Goal: Task Accomplishment & Management: Manage account settings

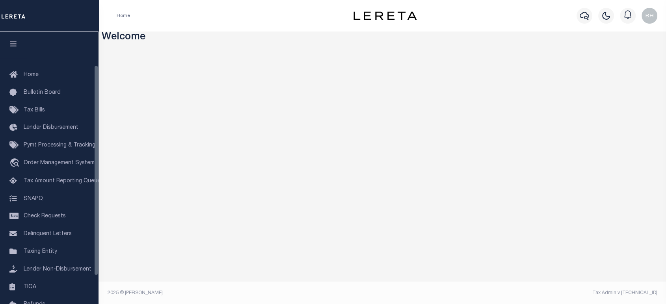
scroll to position [80, 0]
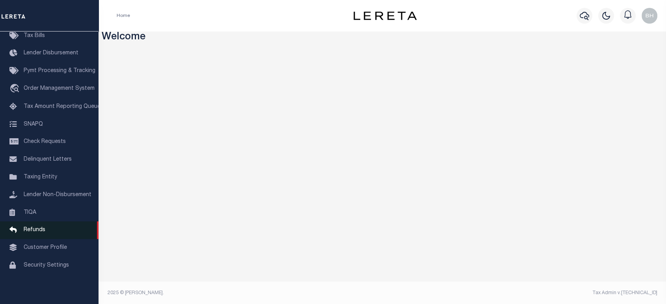
drag, startPoint x: 38, startPoint y: 244, endPoint x: 43, endPoint y: 232, distance: 13.1
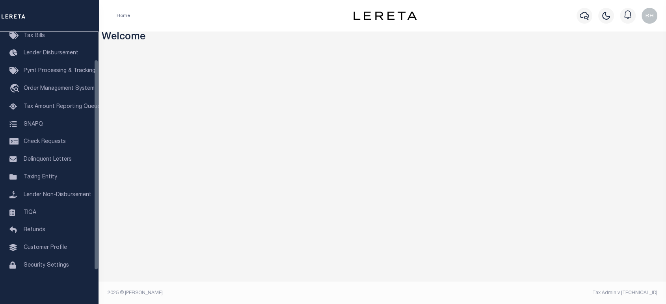
scroll to position [36, 0]
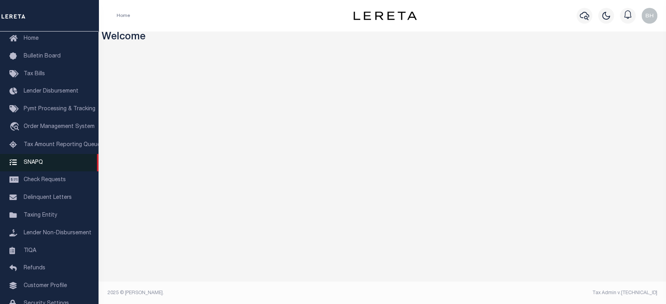
drag, startPoint x: 40, startPoint y: 236, endPoint x: 45, endPoint y: 167, distance: 68.8
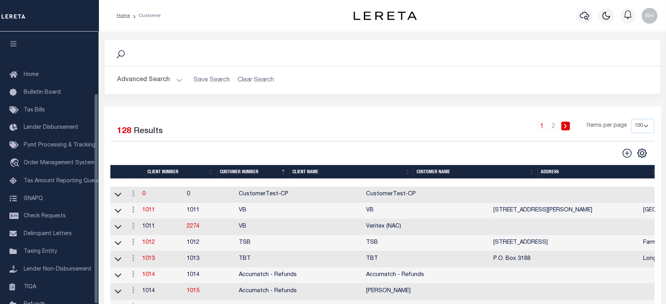
scroll to position [80, 0]
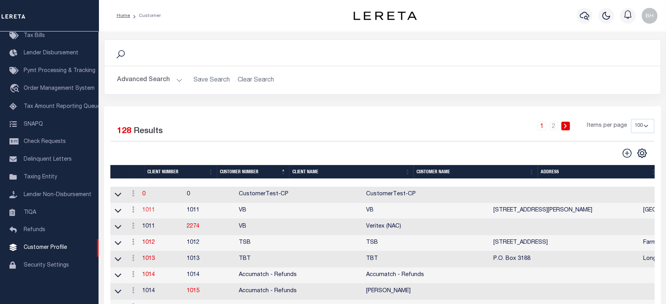
click at [153, 209] on link "1011" at bounding box center [148, 211] width 13 height 6
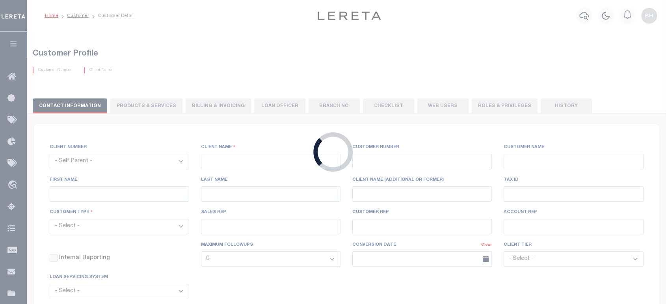
select select
type input "VB"
type input "1011"
type input "VB"
type input "Guy"
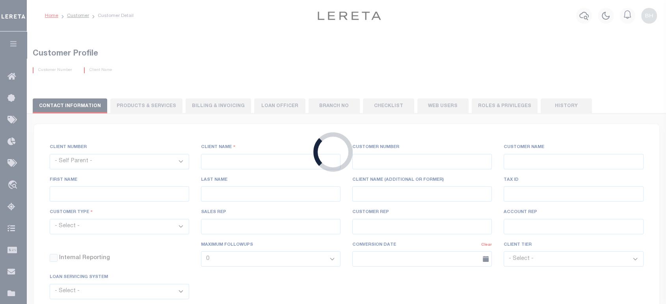
type input "Madison"
select select "Mixed Portfolio"
type input "Paula Kitchens"
type input "Beth Wiebe"
type input "11/17/2022"
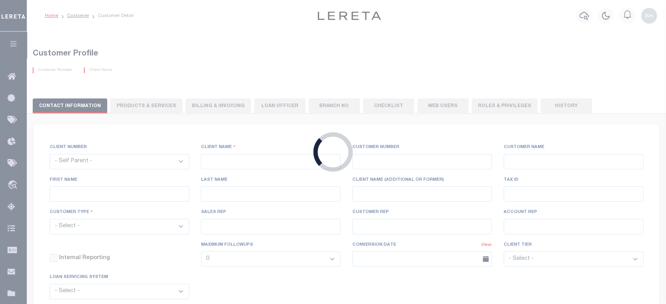
select select "Tier 3"
checkbox input "true"
select select
type textarea "$5 parcel fee for each parcel greater than 4."
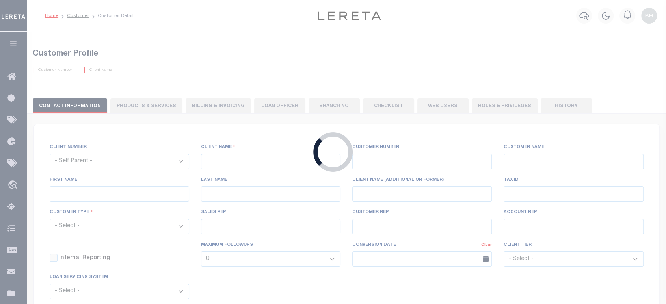
type input "0"
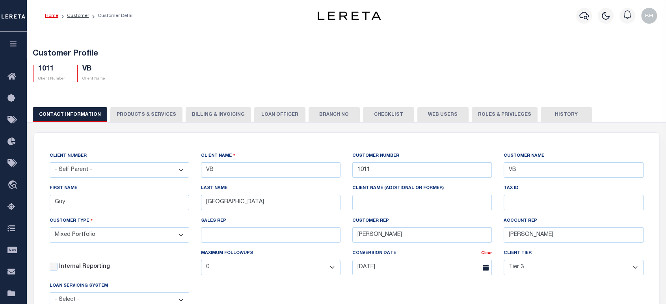
click at [141, 117] on button "PRODUCTS & SERVICES" at bounding box center [146, 114] width 72 height 15
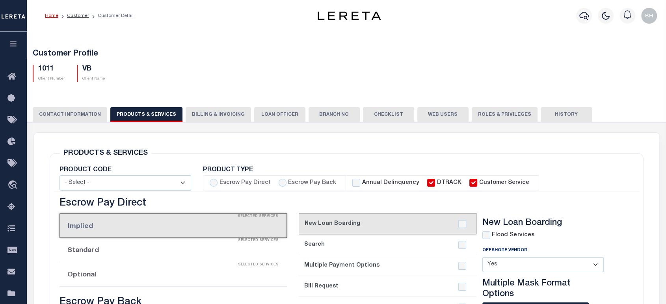
select select "STX"
radio input "true"
checkbox input "true"
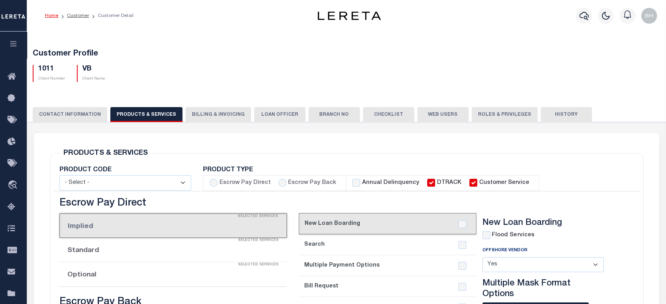
checkbox input "true"
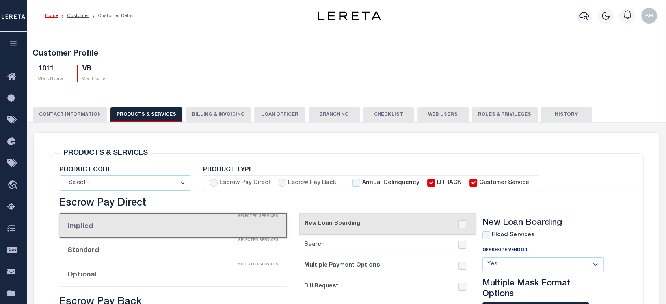
checkbox input "true"
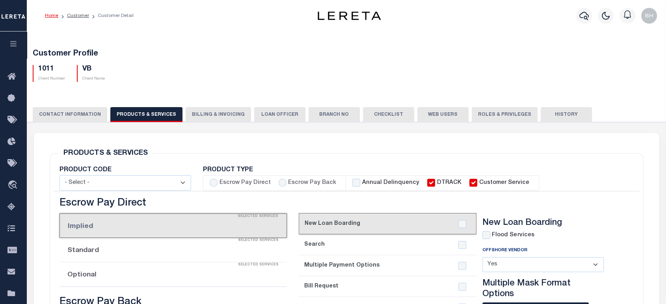
checkbox input "true"
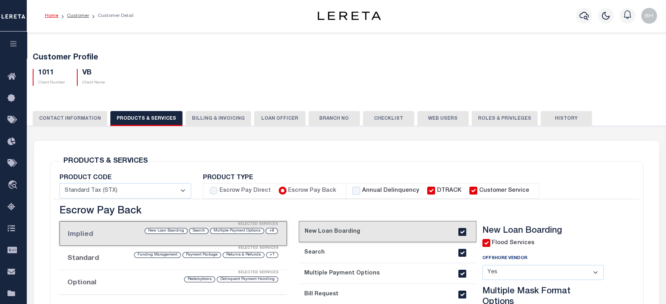
scroll to position [87, 0]
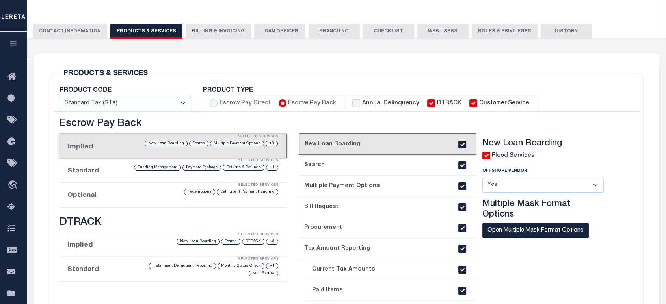
click at [103, 147] on li "Implied Selected Services +8 Multiple Payment Options Search New Loan Boarding" at bounding box center [173, 146] width 227 height 24
click at [86, 200] on li "Optional Selected Services Delinquent Payment Handling Redemptions" at bounding box center [173, 195] width 227 height 24
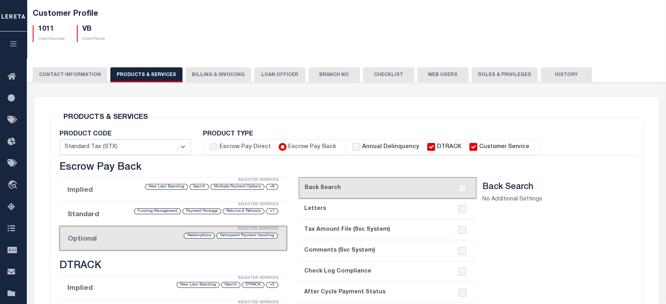
scroll to position [175, 0]
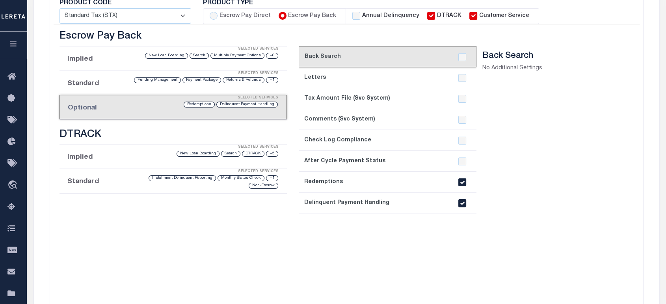
click at [461, 203] on input "checkbox" at bounding box center [462, 203] width 8 height 8
checkbox input "false"
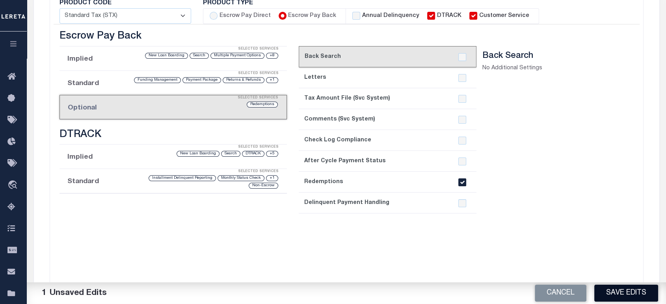
drag, startPoint x: 613, startPoint y: 296, endPoint x: 516, endPoint y: 286, distance: 97.0
click at [612, 296] on button "Save Edits" at bounding box center [626, 293] width 64 height 17
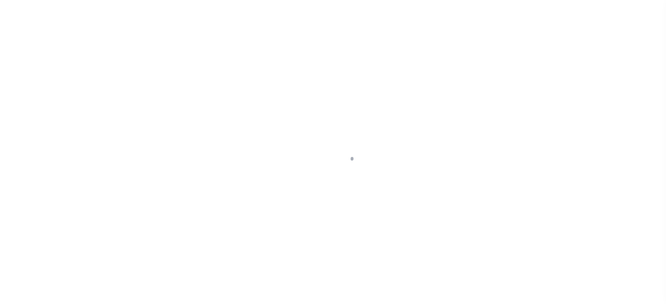
select select "Mixed Portfolio"
select select "Tier 3"
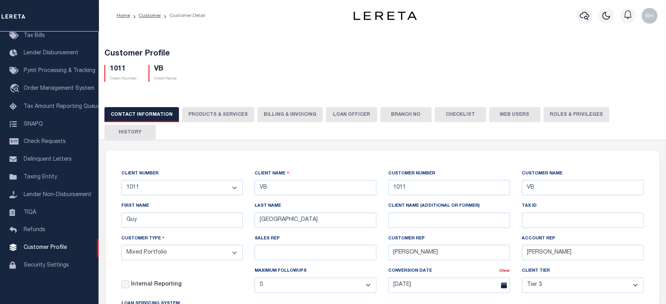
click at [236, 116] on button "PRODUCTS & SERVICES" at bounding box center [218, 114] width 72 height 15
select select "STX"
radio input "true"
checkbox input "true"
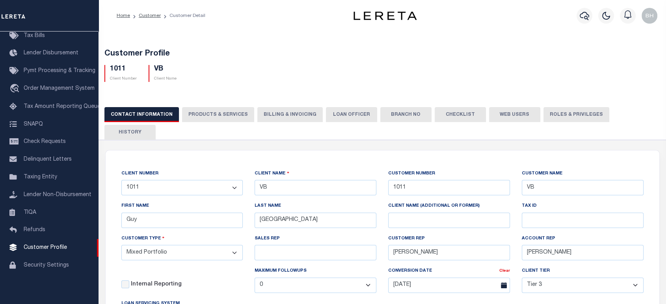
checkbox input "true"
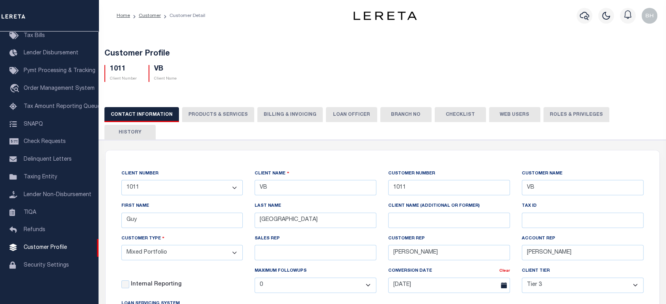
checkbox input "true"
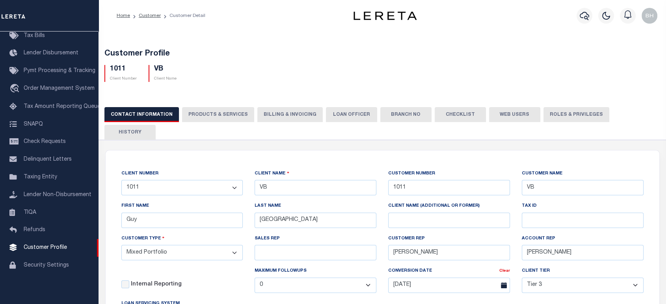
checkbox input "true"
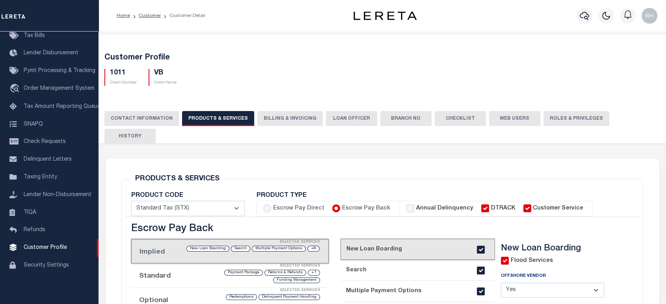
scroll to position [131, 0]
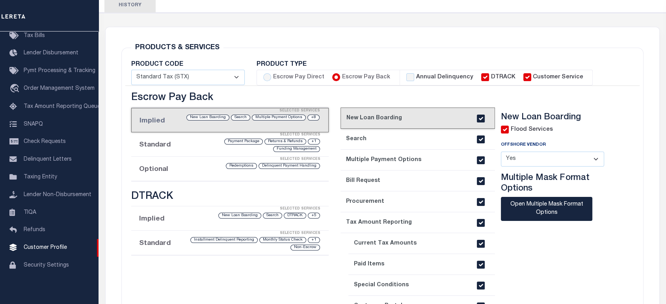
click at [170, 157] on li "Optional Selected Services Delinquent Payment Handling Redemptions" at bounding box center [229, 169] width 197 height 24
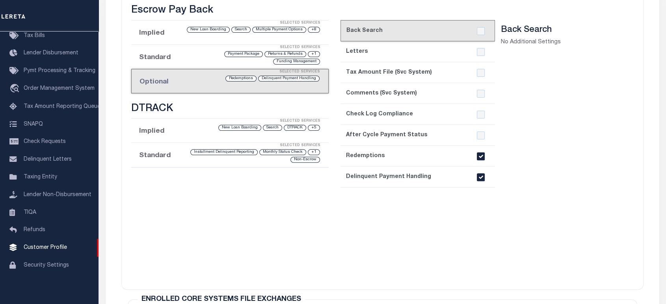
scroll to position [306, 0]
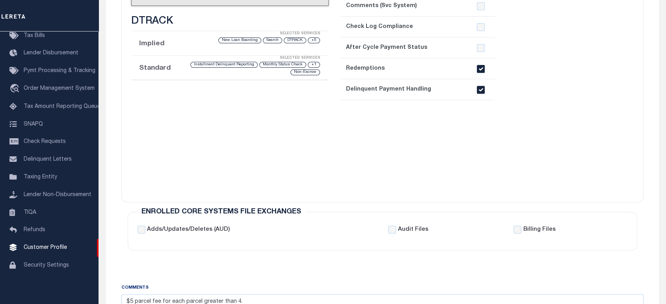
click at [479, 86] on input "checkbox" at bounding box center [481, 90] width 8 height 8
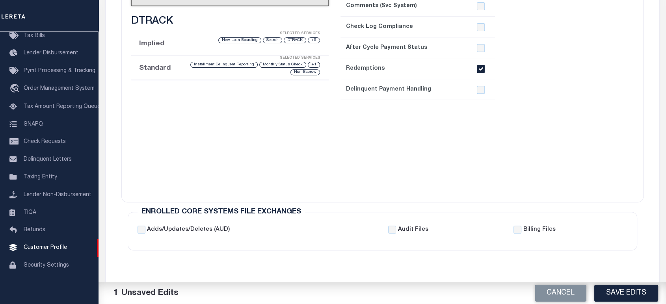
click at [621, 297] on button "Save Edits" at bounding box center [626, 293] width 64 height 17
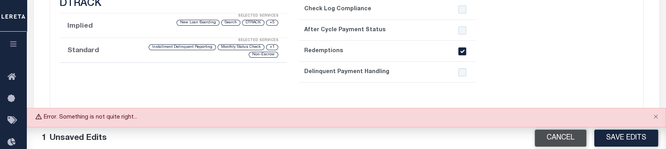
click at [570, 137] on button "Cancel" at bounding box center [561, 137] width 52 height 17
checkbox input "true"
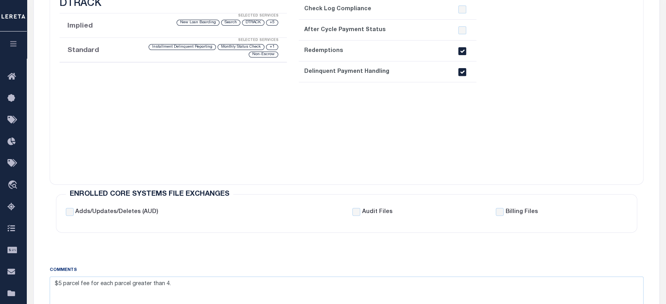
scroll to position [175, 0]
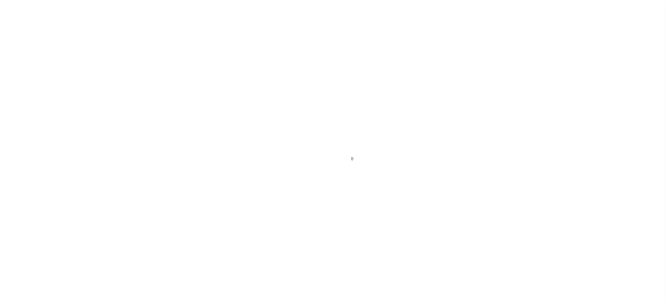
scroll to position [80, 0]
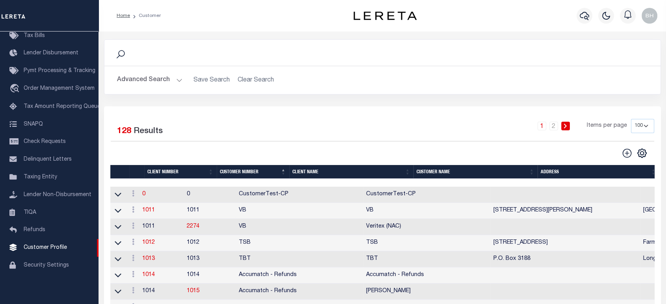
click at [150, 216] on td "1011" at bounding box center [161, 211] width 45 height 16
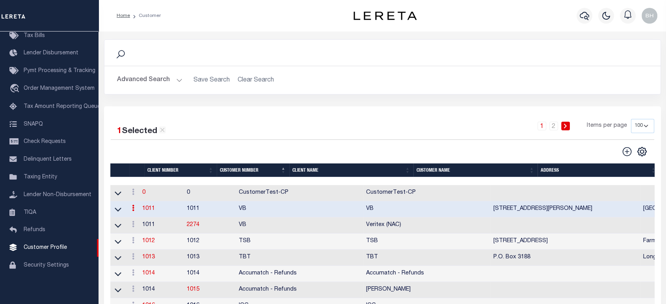
click at [153, 212] on link "1011" at bounding box center [148, 209] width 13 height 6
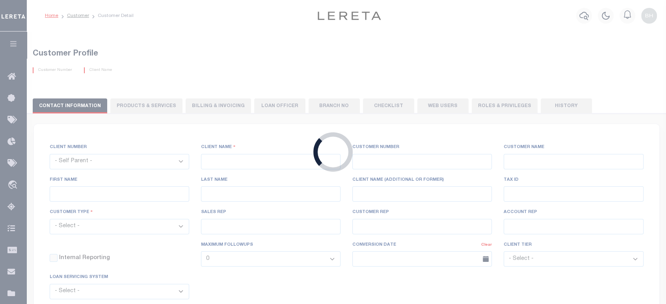
select select
type input "VB"
type input "1011"
type input "VB"
type input "Guy"
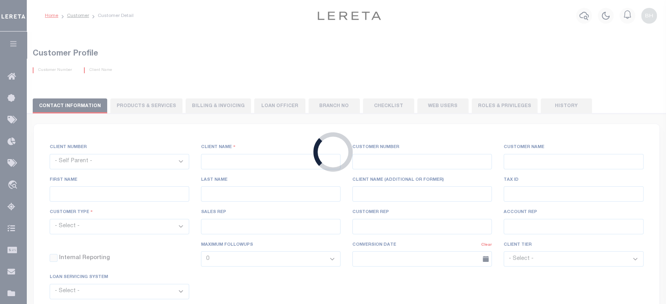
type input "Madison"
select select "Mixed Portfolio"
type input "Paula Kitchens"
type input "Beth Wiebe"
type input "11/17/2022"
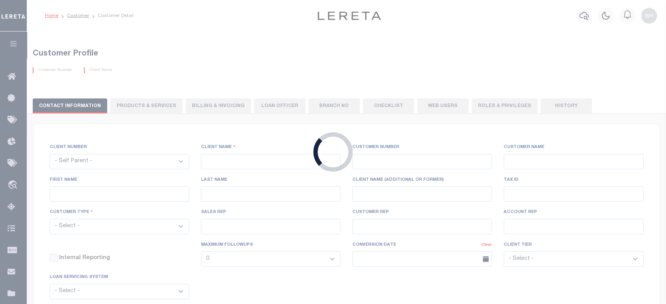
select select "Tier 3"
checkbox input "true"
select select
type textarea "$5 parcel fee for each parcel greater than 4."
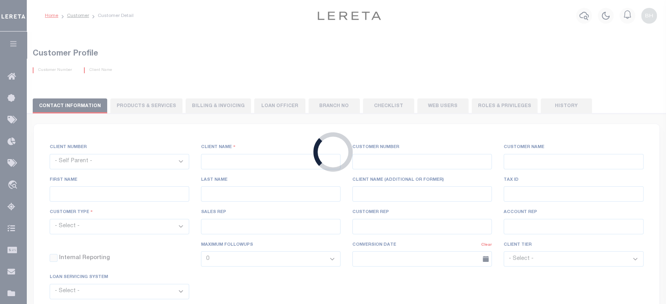
type input "0"
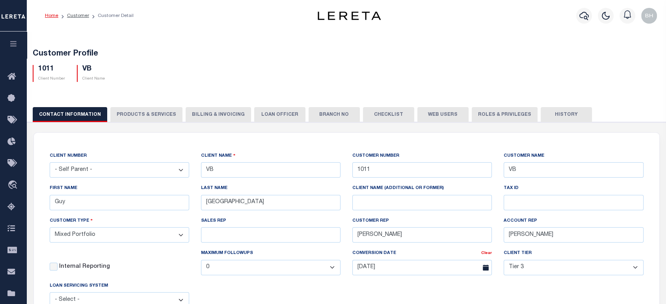
click at [147, 115] on button "PRODUCTS & SERVICES" at bounding box center [146, 114] width 72 height 15
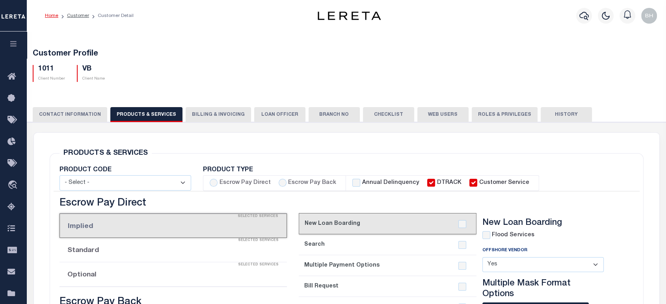
select select "STX"
radio input "true"
checkbox input "true"
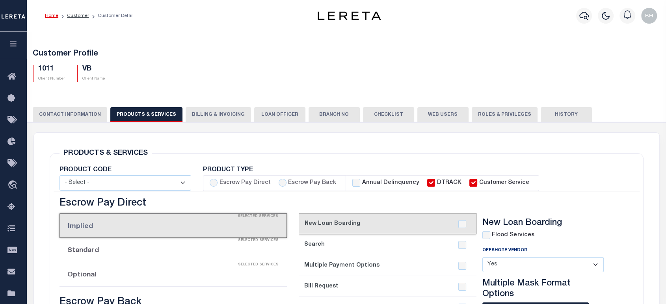
checkbox input "true"
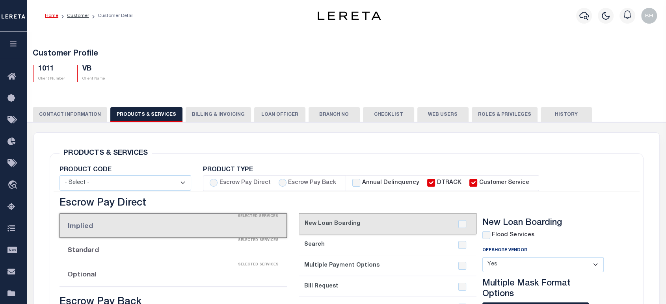
checkbox input "true"
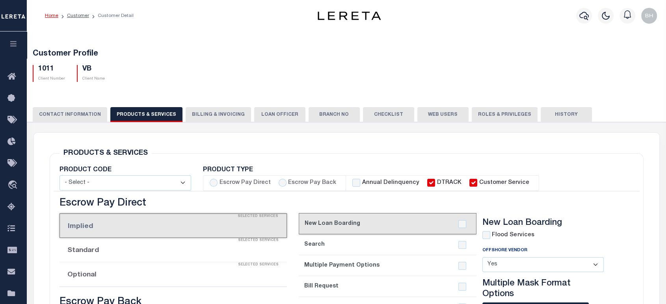
checkbox input "true"
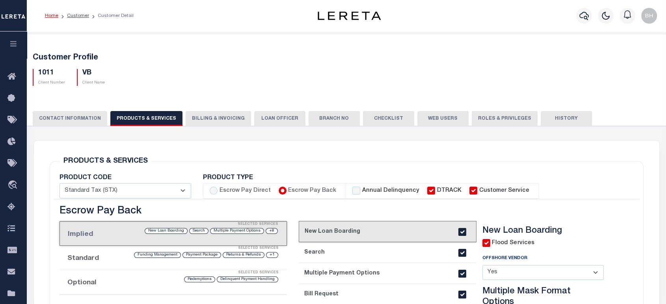
scroll to position [87, 0]
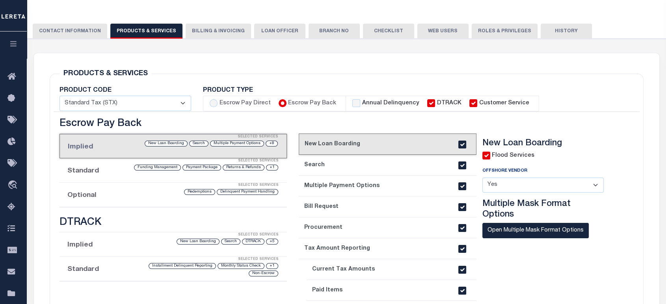
click at [300, 104] on label "Escrow Pay Back" at bounding box center [312, 103] width 48 height 9
click at [286, 104] on input "Escrow Pay Back" at bounding box center [283, 103] width 8 height 8
checkbox input "true"
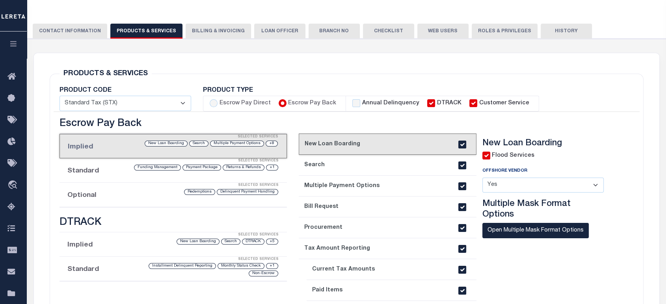
checkbox input "true"
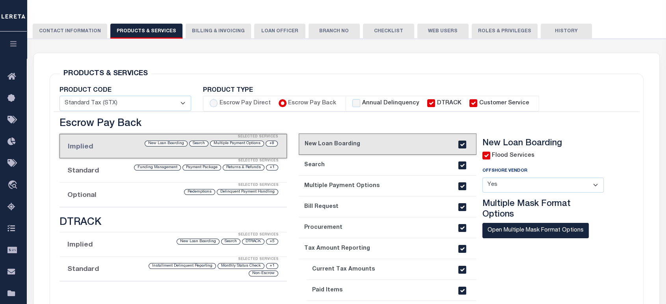
checkbox input "true"
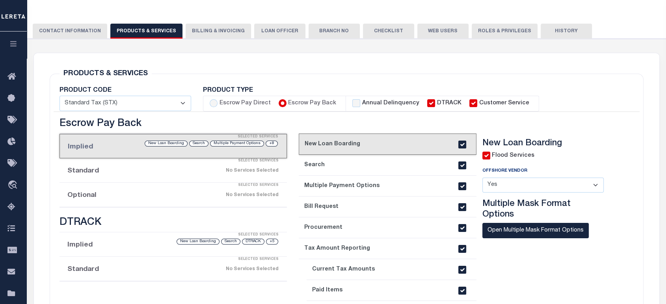
click at [95, 150] on li "Implied Selected Services +8 Multiple Payment Options Search New Loan Boarding" at bounding box center [173, 146] width 227 height 24
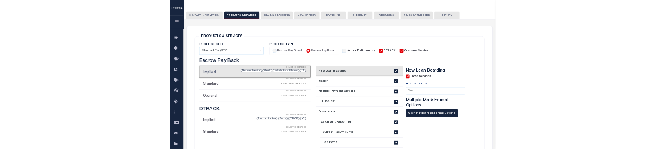
scroll to position [175, 0]
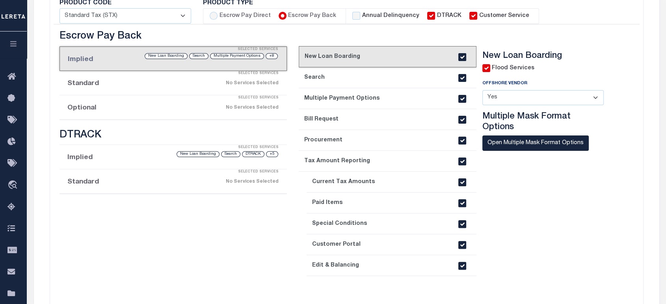
click at [368, 226] on link "9. Special Conditions" at bounding box center [392, 224] width 170 height 21
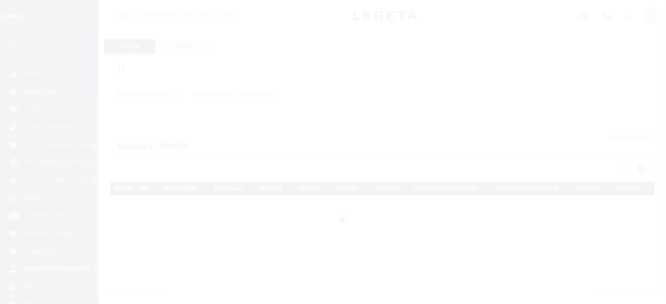
scroll to position [80, 0]
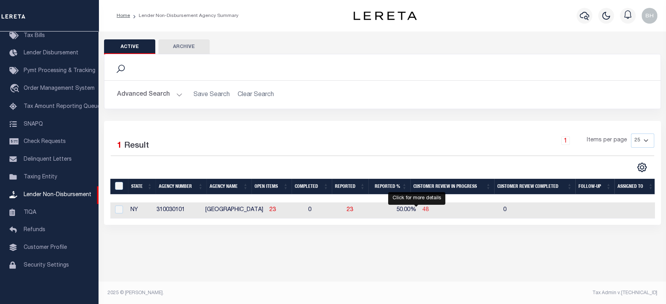
click at [422, 212] on span "48" at bounding box center [425, 210] width 6 height 6
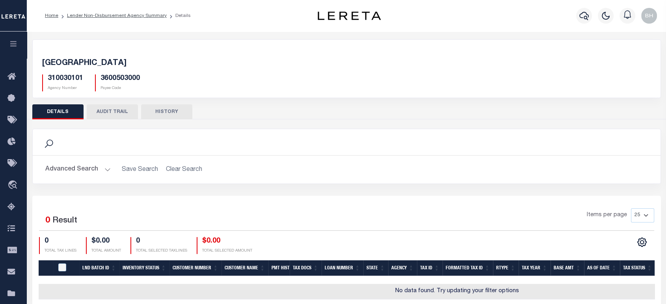
scroll to position [113, 0]
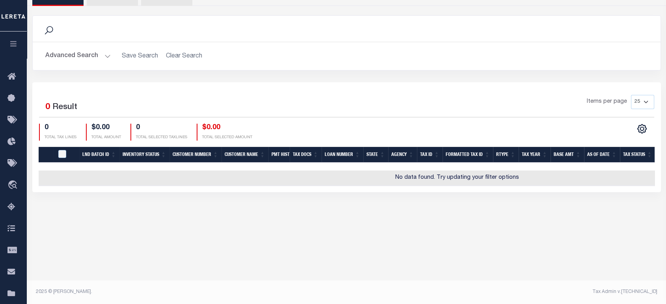
click at [233, 173] on td "No data found. Try updating your filter options" at bounding box center [457, 178] width 837 height 15
click at [72, 48] on button "Advanced Search" at bounding box center [77, 55] width 65 height 15
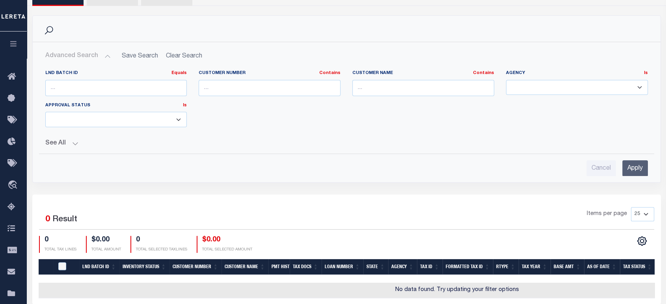
click at [65, 58] on button "Advanced Search" at bounding box center [77, 55] width 65 height 15
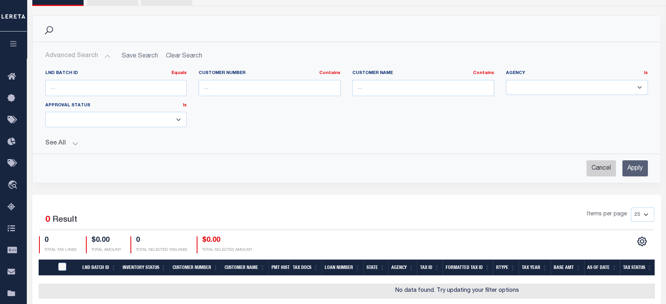
click at [592, 171] on input "Cancel" at bounding box center [601, 168] width 30 height 16
checkbox input "true"
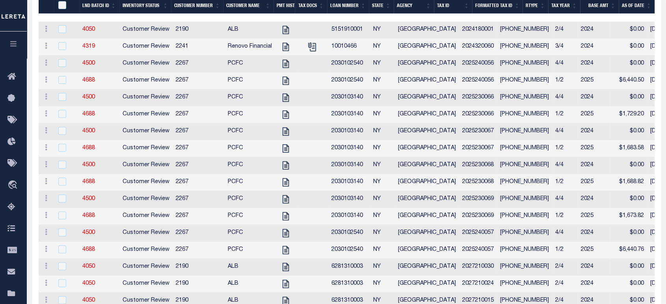
scroll to position [438, 0]
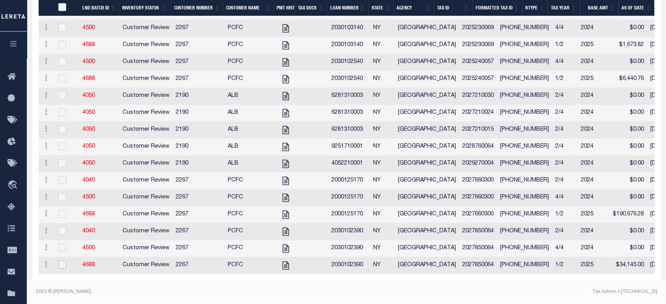
click at [58, 264] on input "checkbox" at bounding box center [62, 265] width 8 height 8
checkbox input "true"
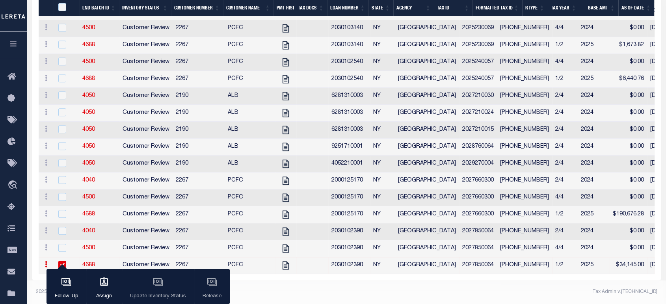
scroll to position [422, 0]
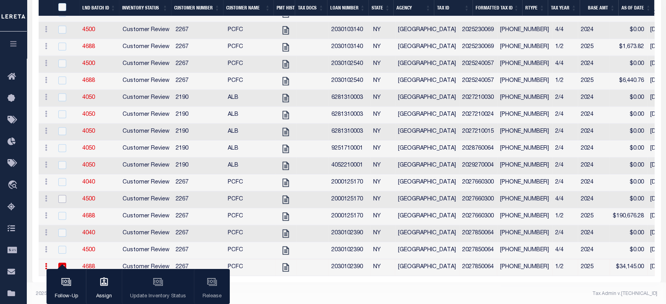
click at [59, 203] on input "checkbox" at bounding box center [62, 199] width 8 height 8
checkbox input "true"
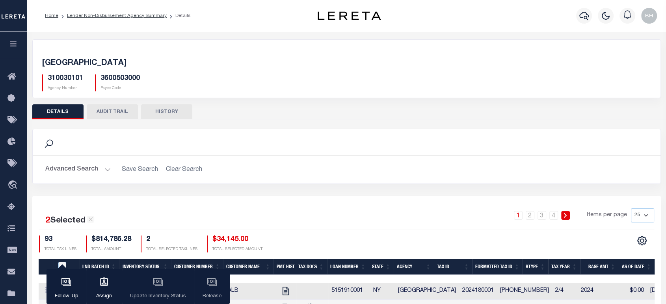
scroll to position [131, 0]
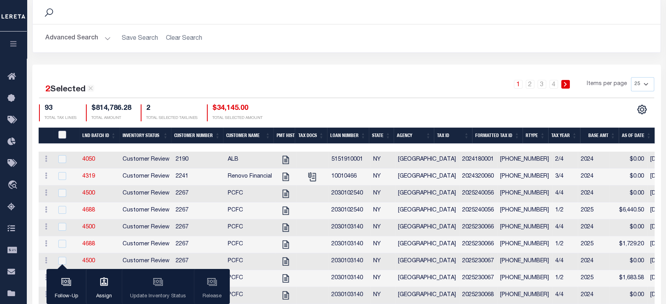
click at [63, 133] on input "QID" at bounding box center [62, 135] width 8 height 8
checkbox input "true"
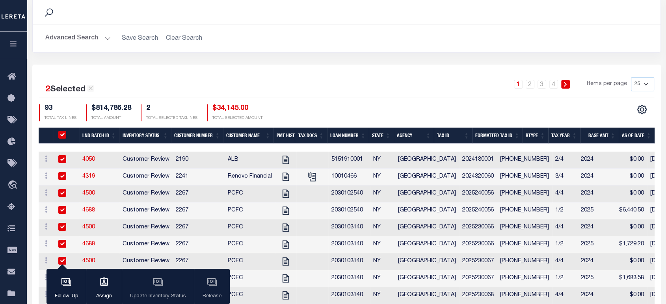
checkbox input "true"
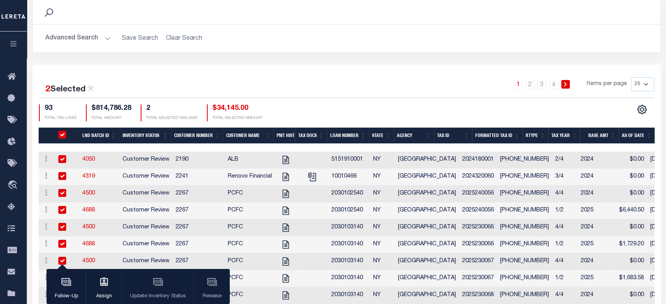
checkbox input "true"
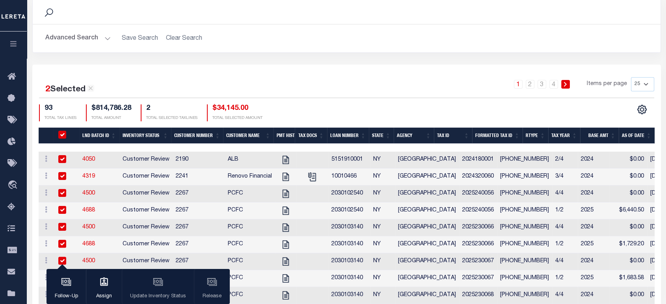
checkbox input "true"
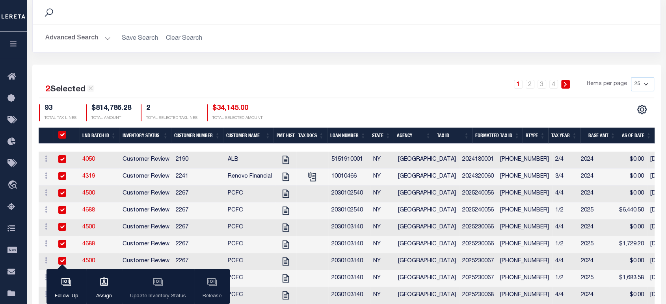
checkbox input "true"
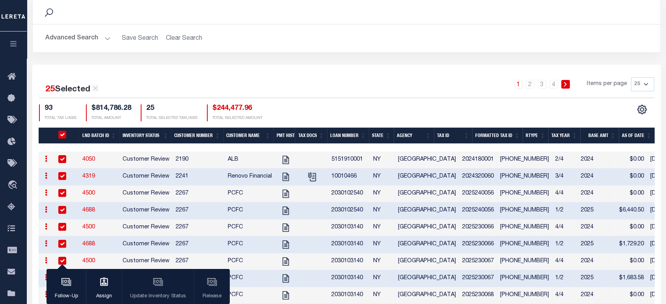
click at [157, 284] on div "Follow-Up Assign Update Inventory Status Release" at bounding box center [138, 286] width 183 height 35
click at [209, 285] on div "Follow-Up Assign Update Inventory Status Release" at bounding box center [138, 286] width 183 height 35
click at [162, 286] on div "Follow-Up Assign Update Inventory Status Release" at bounding box center [138, 286] width 183 height 35
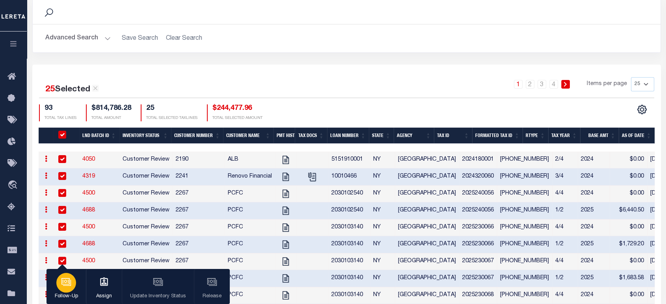
click at [66, 286] on icon "button" at bounding box center [66, 282] width 10 height 10
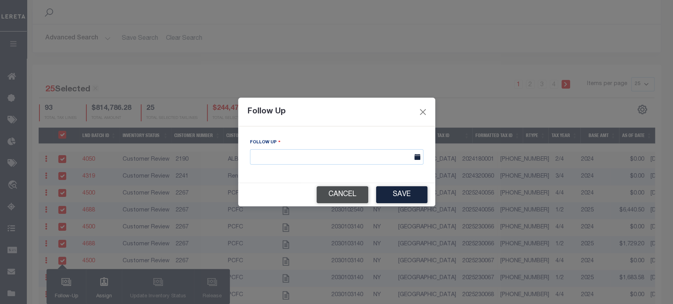
click at [337, 197] on button "Cancel" at bounding box center [342, 194] width 52 height 17
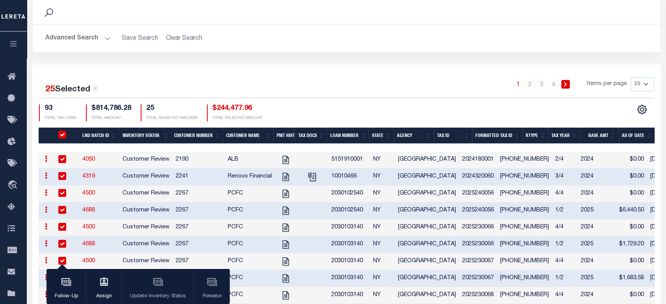
click at [153, 286] on div "Follow-Up Assign Update Inventory Status Release" at bounding box center [138, 286] width 183 height 35
click at [211, 285] on div "Follow-Up Assign Update Inventory Status Release" at bounding box center [138, 286] width 183 height 35
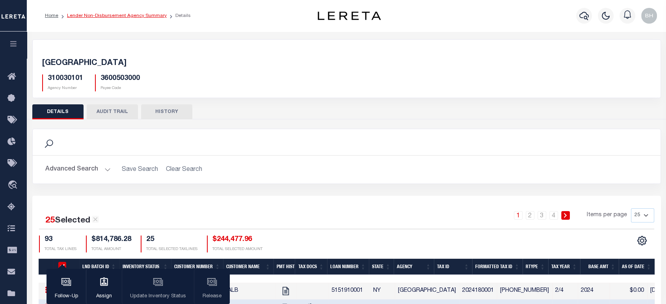
click at [85, 16] on link "Lender Non-Disbursement Agency Summary" at bounding box center [117, 15] width 100 height 5
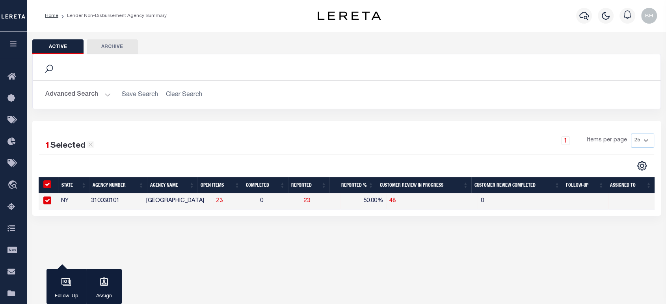
click at [167, 94] on h2 "Advanced Search Save Search Clear Search LNDActiveAgencySummaryGridWrapper_dyna…" at bounding box center [346, 94] width 615 height 15
click at [76, 92] on button "Advanced Search" at bounding box center [77, 94] width 65 height 15
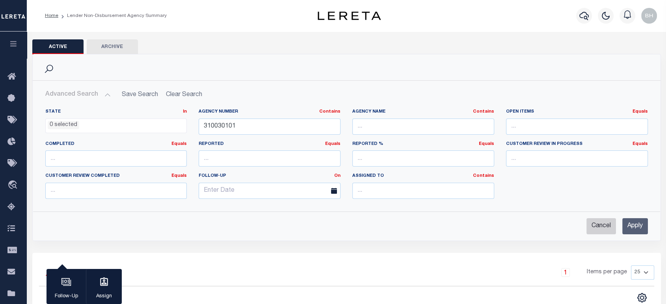
click at [602, 219] on input "Cancel" at bounding box center [601, 226] width 30 height 16
checkbox input "true"
select select
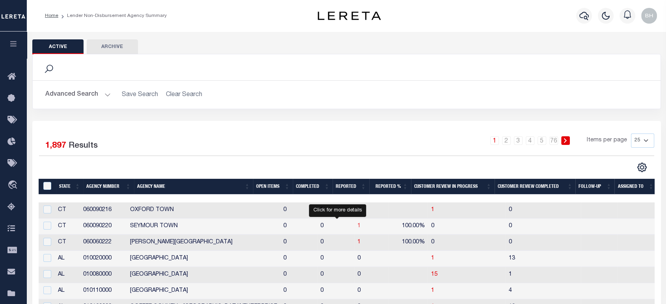
click at [357, 226] on span "1" at bounding box center [358, 226] width 3 height 6
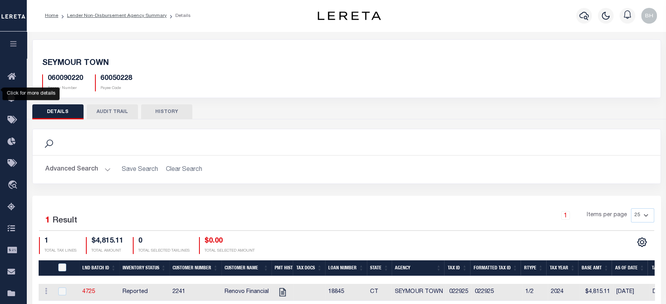
scroll to position [87, 0]
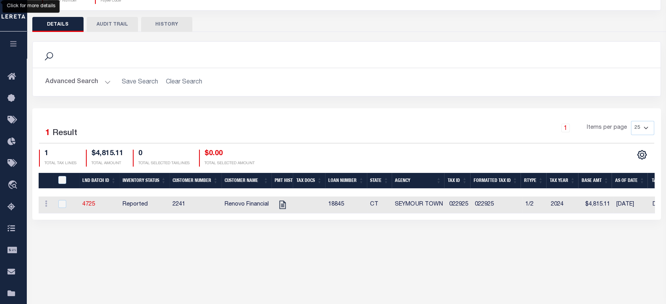
click at [212, 201] on td "2241" at bounding box center [195, 205] width 52 height 17
checkbox input "true"
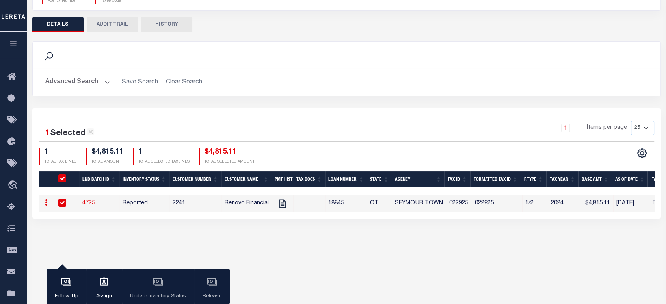
scroll to position [0, 0]
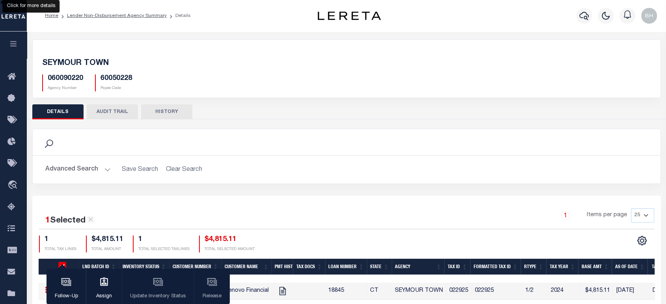
click at [124, 19] on li "Lender Non-Disbursement Agency Summary" at bounding box center [112, 15] width 108 height 7
click at [132, 15] on link "Lender Non-Disbursement Agency Summary" at bounding box center [117, 15] width 100 height 5
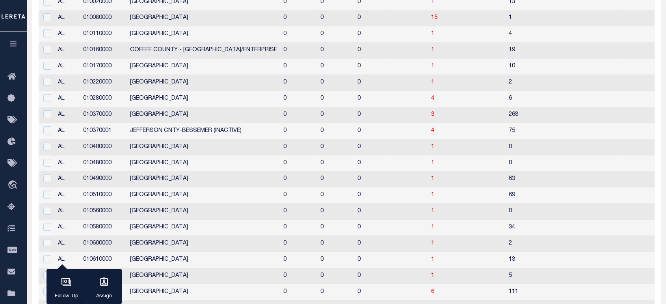
scroll to position [116, 0]
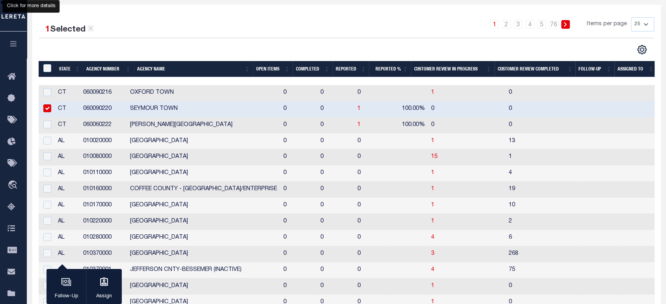
click at [312, 69] on th "Completed" at bounding box center [313, 69] width 40 height 16
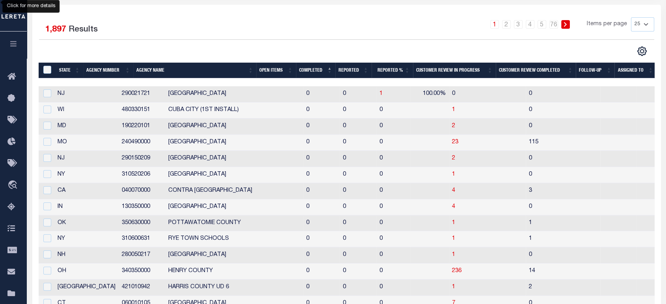
click at [310, 66] on th "Completed" at bounding box center [315, 71] width 39 height 16
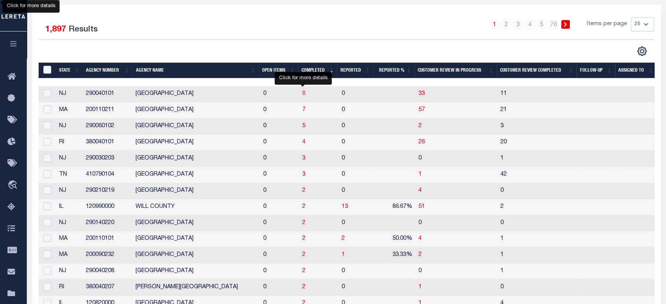
click at [303, 94] on span "8" at bounding box center [303, 94] width 3 height 6
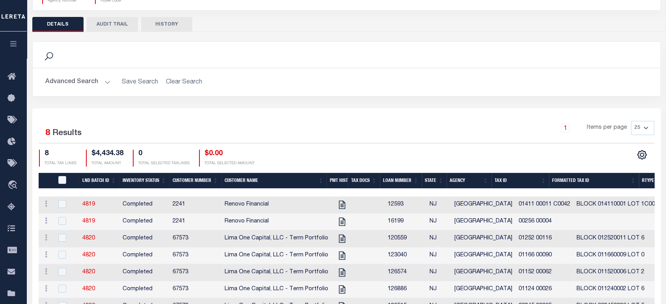
scroll to position [131, 0]
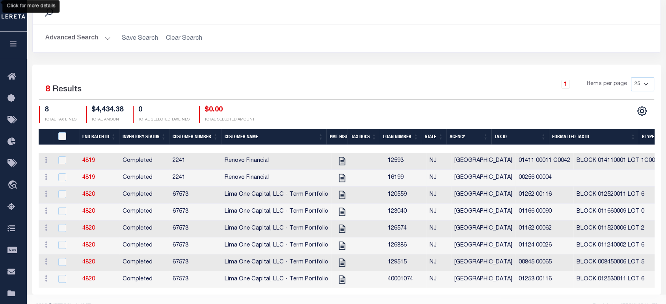
click at [169, 182] on td "2241" at bounding box center [195, 178] width 52 height 17
checkbox input "false"
checkbox input "true"
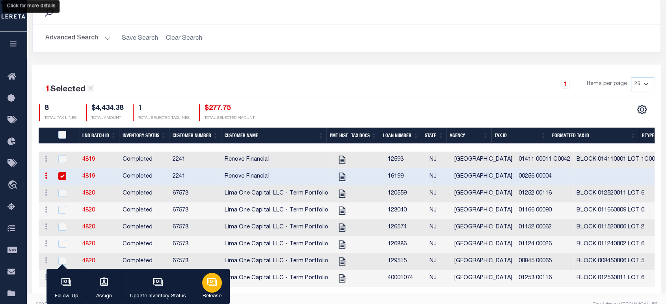
click at [211, 287] on icon "button" at bounding box center [212, 282] width 10 height 10
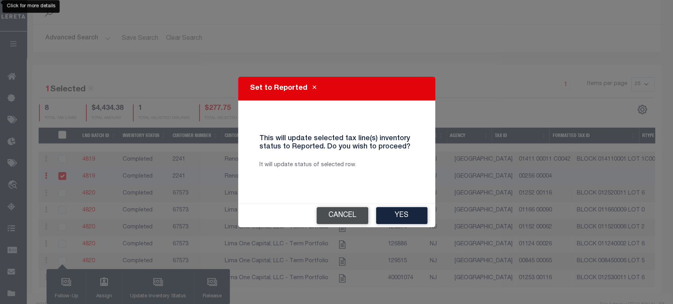
click at [334, 219] on button "Cancel" at bounding box center [342, 215] width 52 height 17
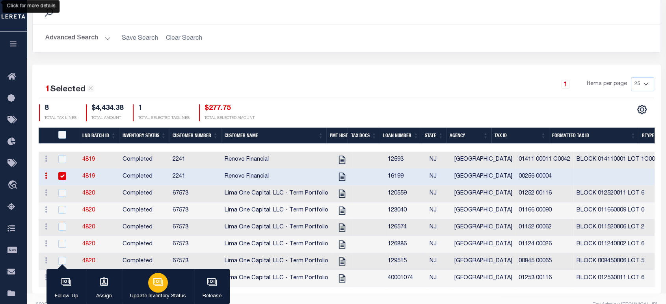
click at [154, 287] on icon "button" at bounding box center [158, 282] width 10 height 10
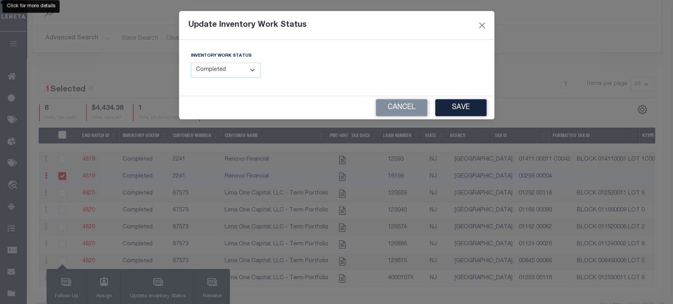
click at [211, 77] on select "--Select-- Open Completed Reported" at bounding box center [226, 70] width 70 height 15
select select "Reported"
click at [191, 63] on select "--Select-- Open Completed Reported" at bounding box center [226, 70] width 70 height 15
click at [390, 106] on button "Cancel" at bounding box center [402, 107] width 52 height 17
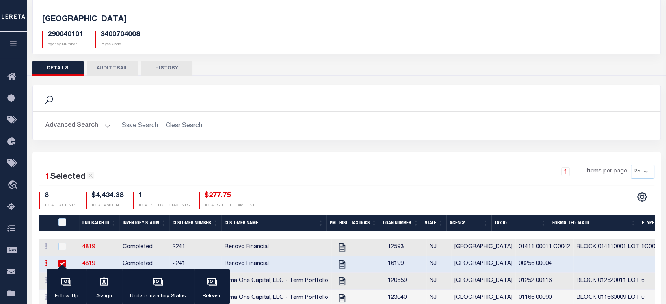
scroll to position [0, 0]
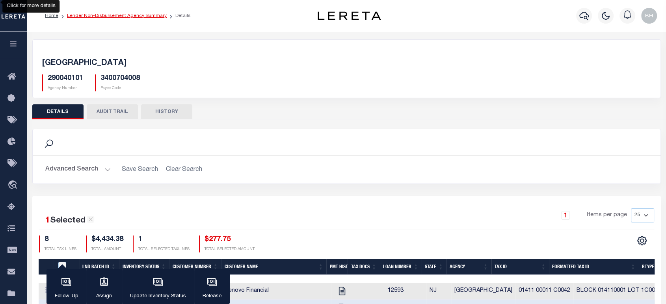
click at [141, 15] on link "Lender Non-Disbursement Agency Summary" at bounding box center [117, 15] width 100 height 5
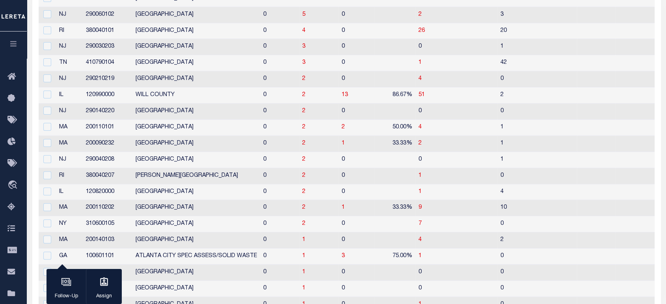
scroll to position [131, 0]
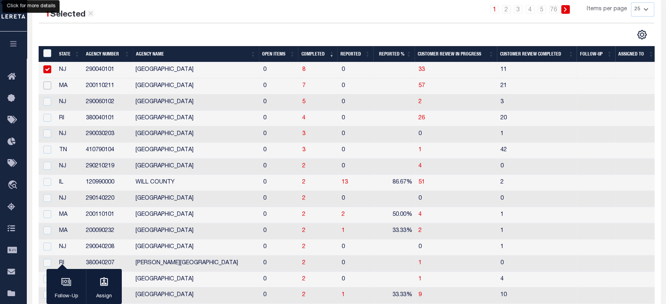
click at [49, 85] on input "checkbox" at bounding box center [47, 86] width 8 height 8
checkbox input "true"
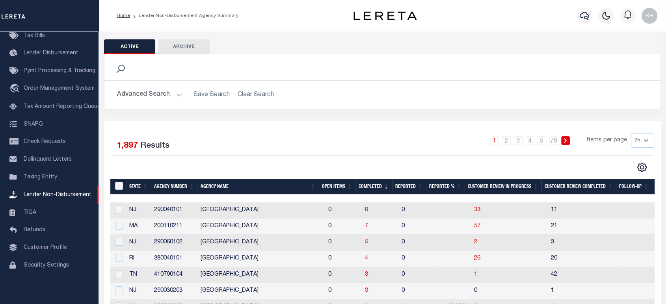
click at [180, 48] on button "Archive" at bounding box center [183, 46] width 51 height 15
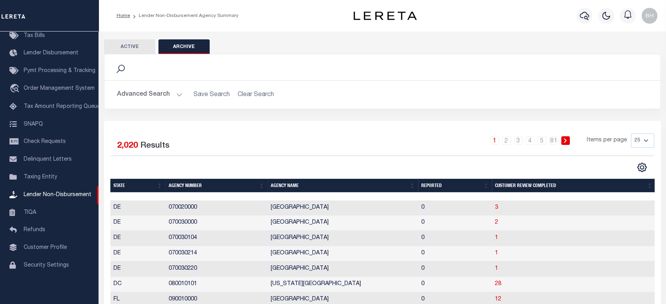
click at [137, 45] on button "Active" at bounding box center [129, 46] width 51 height 15
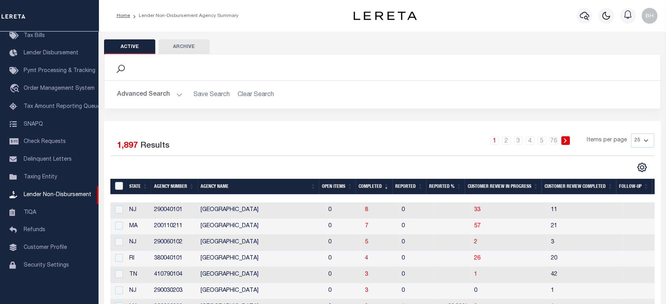
click at [178, 45] on button "Archive" at bounding box center [183, 46] width 51 height 15
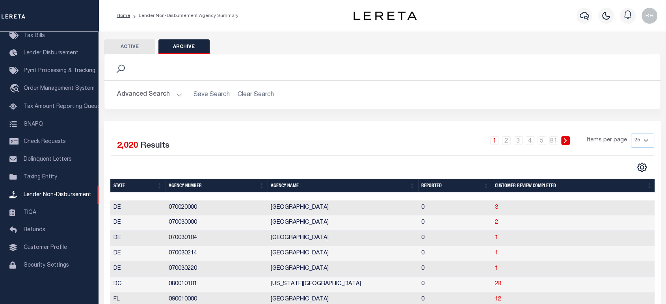
click at [125, 43] on button "Active" at bounding box center [129, 46] width 51 height 15
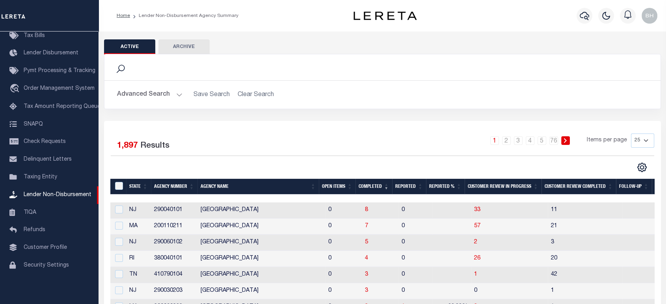
scroll to position [44, 0]
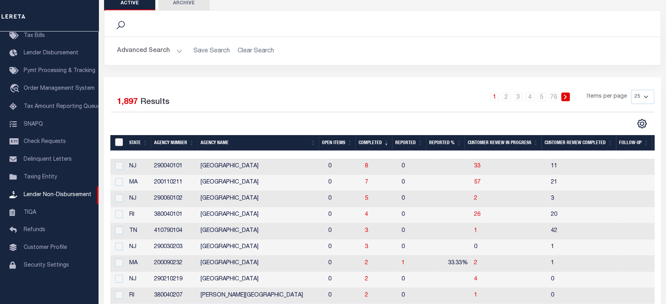
click at [119, 141] on input "MBACode" at bounding box center [119, 142] width 8 height 8
checkbox input "true"
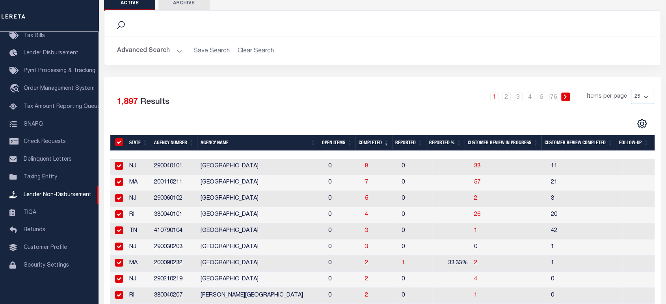
checkbox input "true"
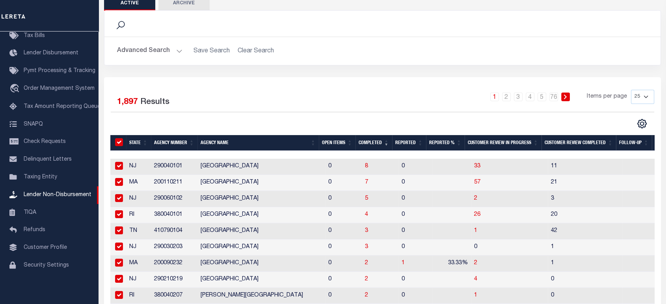
checkbox input "true"
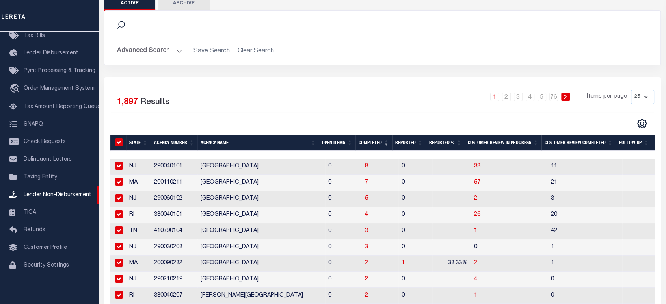
checkbox input "true"
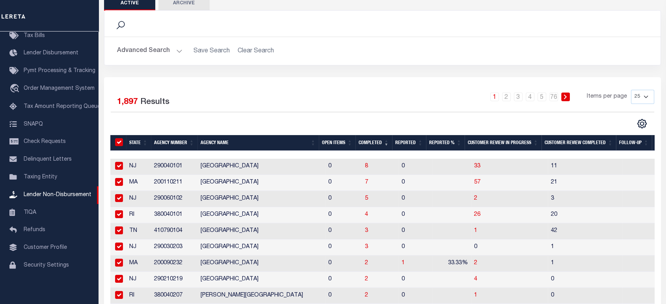
checkbox input "true"
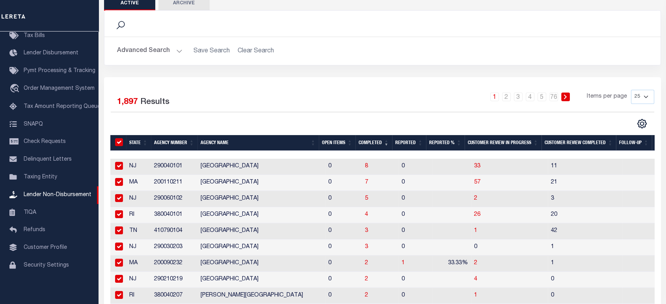
checkbox input "true"
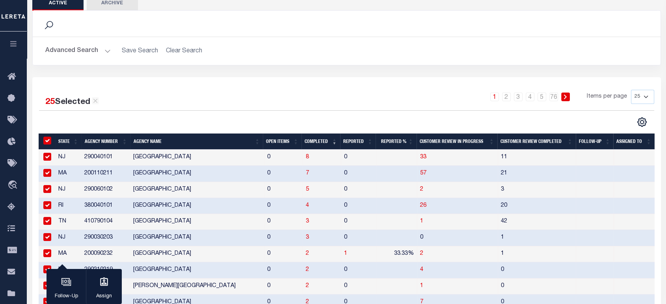
click at [176, 101] on div "25 Selected 1,897 Results" at bounding box center [111, 99] width 145 height 19
click at [308, 158] on span "8" at bounding box center [307, 157] width 3 height 6
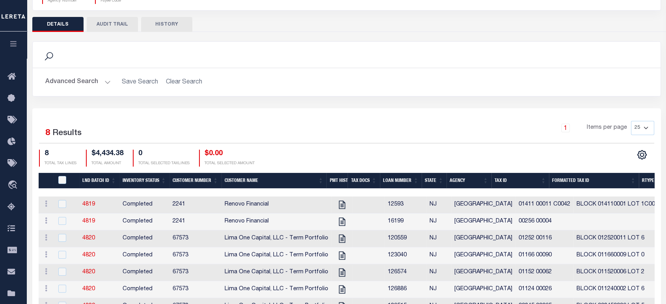
scroll to position [131, 0]
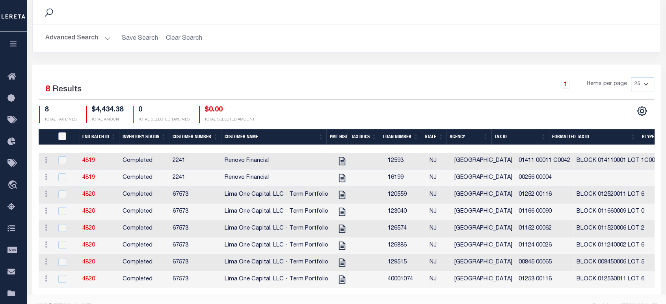
click at [63, 135] on input "QID" at bounding box center [62, 136] width 8 height 8
checkbox input "true"
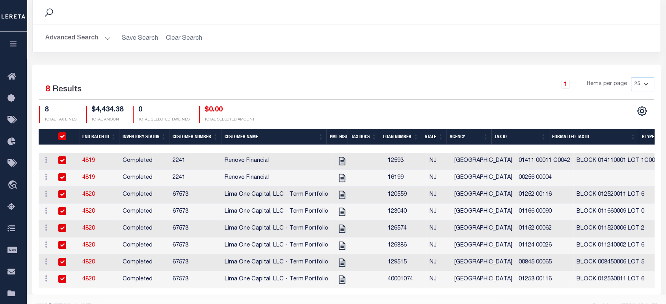
checkbox input "true"
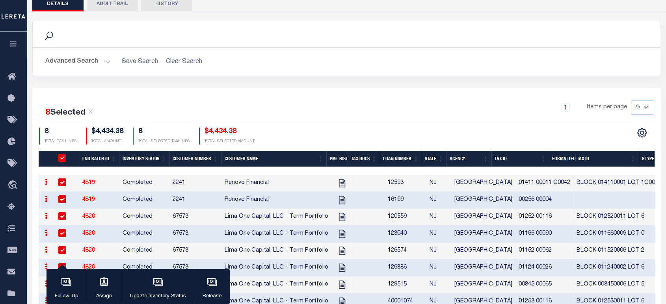
scroll to position [20, 0]
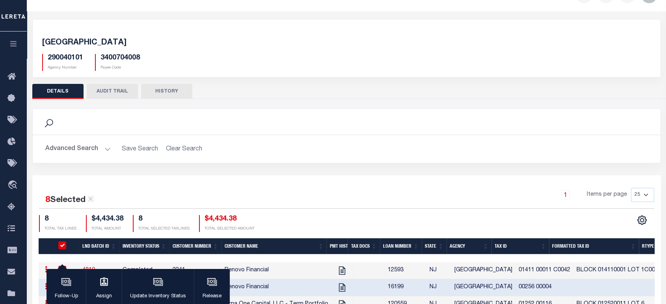
click at [67, 55] on h5 "290040101" at bounding box center [65, 58] width 35 height 9
copy h5 "290040101"
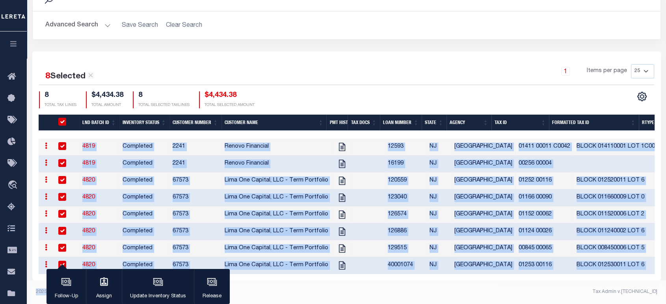
drag, startPoint x: 333, startPoint y: 275, endPoint x: 410, endPoint y: 281, distance: 77.1
click at [410, 281] on div "Home Lender Non-Disbursement Agency Summary Details Profile" at bounding box center [333, 80] width 666 height 448
click at [399, 286] on footer "2025 © LERETA. Tax Admin v.1.0.0.0" at bounding box center [346, 293] width 639 height 24
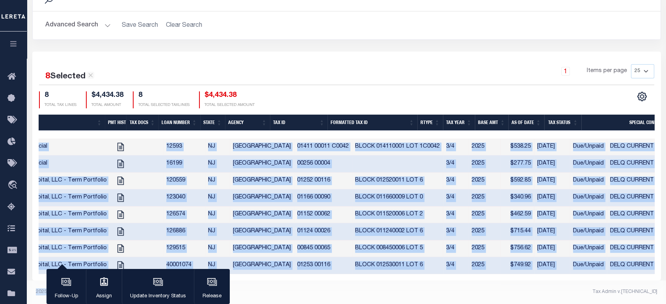
scroll to position [0, 222]
click at [478, 291] on div "Tax Admin v.[TECHNICAL_ID]" at bounding box center [504, 291] width 305 height 7
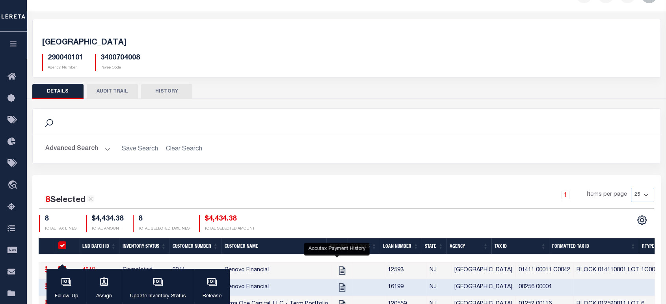
scroll to position [0, 0]
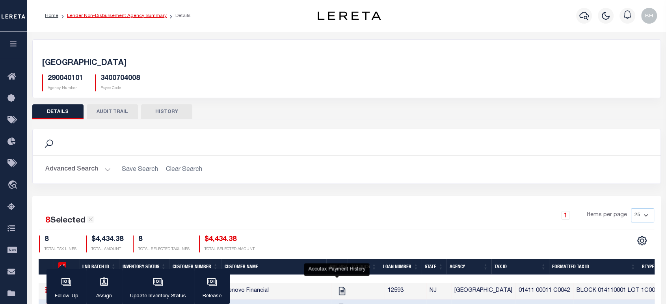
click at [128, 14] on link "Lender Non-Disbursement Agency Summary" at bounding box center [117, 15] width 100 height 5
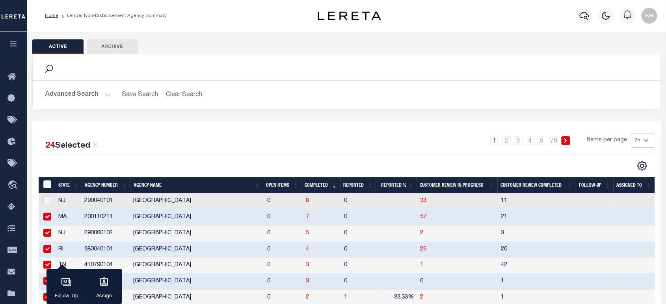
click at [103, 47] on button "Archive" at bounding box center [112, 46] width 51 height 15
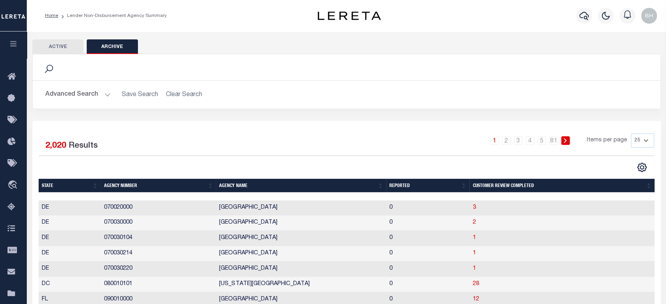
click at [71, 49] on button "Active" at bounding box center [57, 46] width 51 height 15
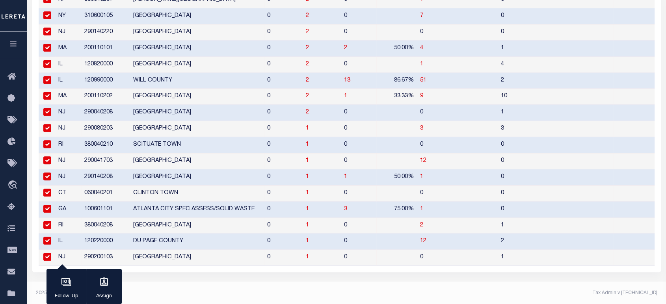
scroll to position [155, 0]
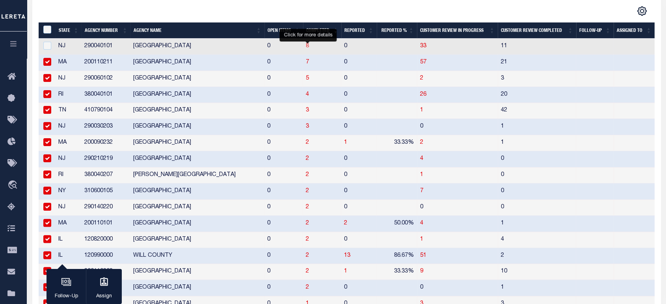
click at [308, 46] on span "8" at bounding box center [307, 46] width 3 height 6
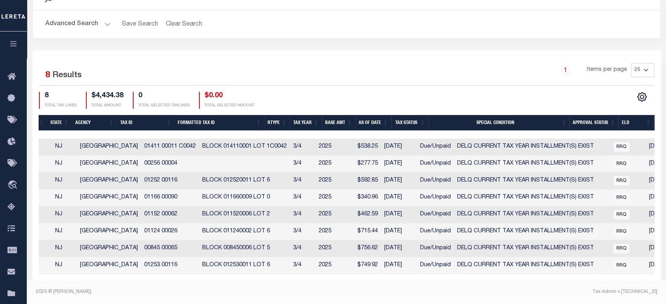
scroll to position [0, 463]
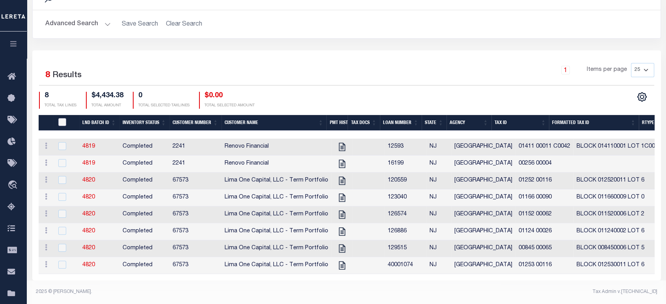
click at [59, 118] on input "QID" at bounding box center [62, 122] width 8 height 8
checkbox input "true"
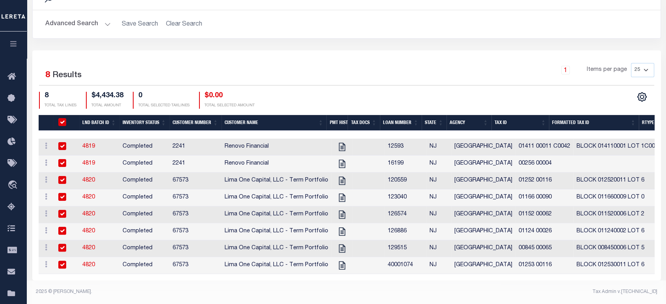
checkbox input "true"
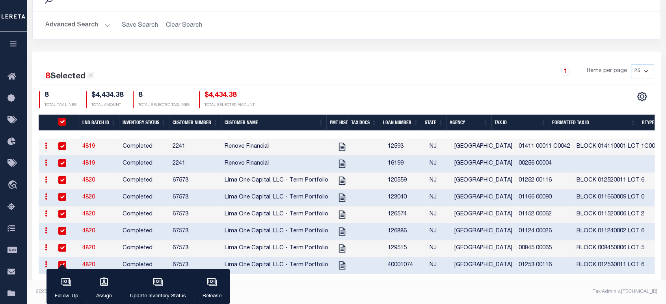
click at [299, 69] on div "1 Items per page 25 50 100 200" at bounding box center [424, 74] width 458 height 20
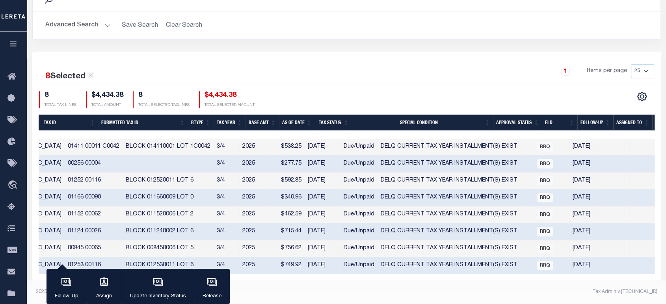
scroll to position [0, 0]
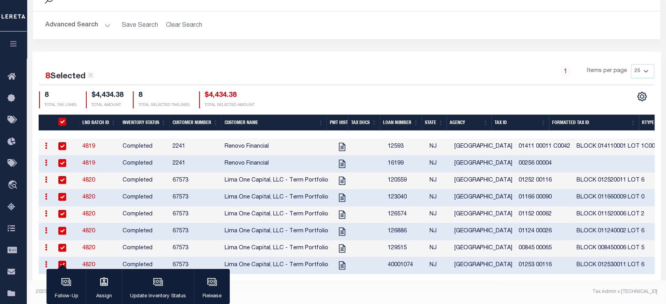
click at [268, 64] on div "1 Items per page 25 50 100 200" at bounding box center [424, 74] width 458 height 20
click at [164, 284] on div "button" at bounding box center [158, 283] width 20 height 20
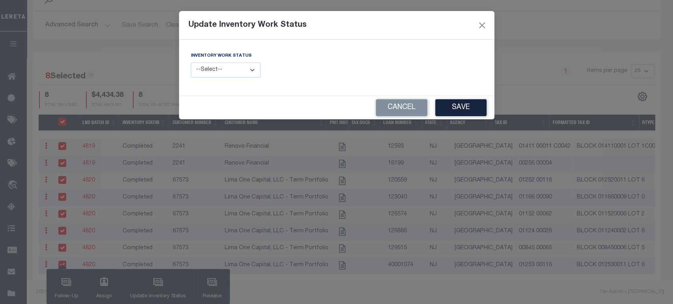
click at [218, 74] on select "--Select-- Open Completed Reported" at bounding box center [226, 70] width 70 height 15
select select "Reported"
click at [191, 63] on select "--Select-- Open Completed Reported" at bounding box center [226, 70] width 70 height 15
click at [400, 108] on button "Cancel" at bounding box center [402, 107] width 52 height 17
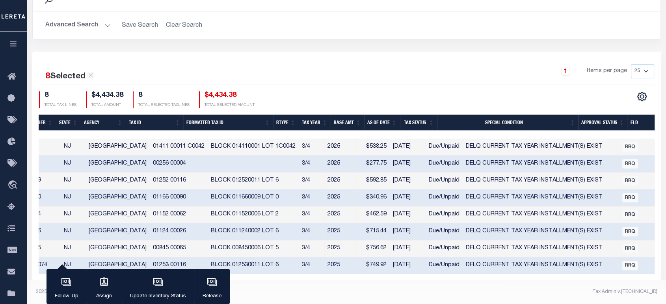
scroll to position [0, 324]
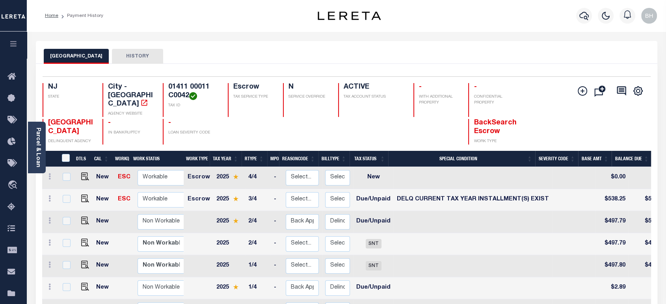
scroll to position [87, 0]
